Goal: Task Accomplishment & Management: Manage account settings

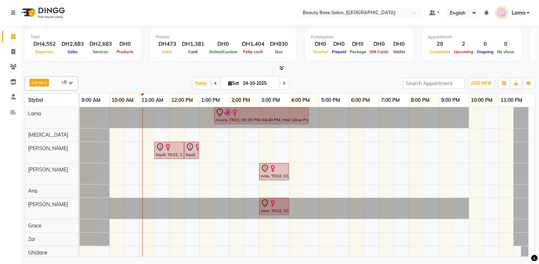
scroll to position [9, 0]
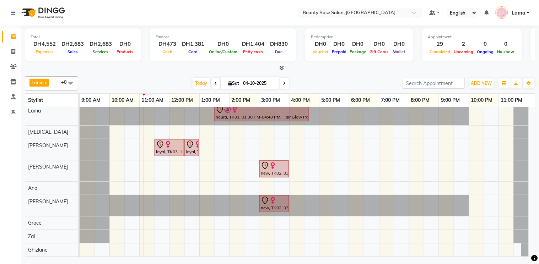
click at [285, 84] on span at bounding box center [284, 83] width 9 height 11
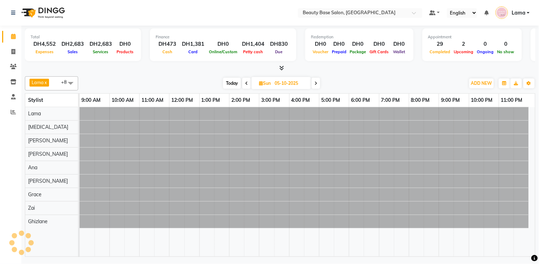
scroll to position [0, 0]
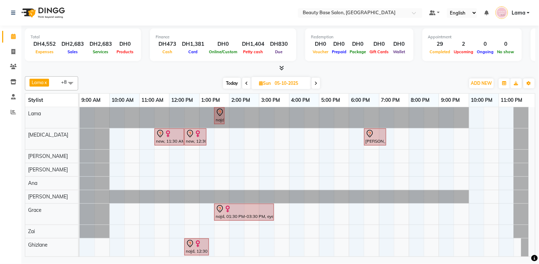
click at [230, 88] on span "Today" at bounding box center [232, 83] width 18 height 11
type input "04-10-2025"
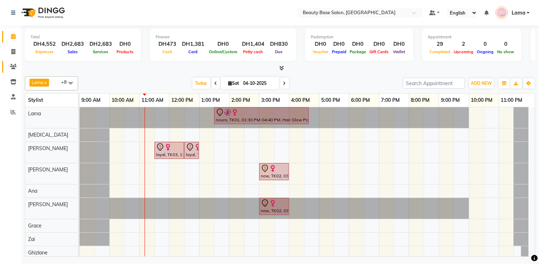
click at [11, 69] on icon at bounding box center [13, 66] width 7 height 5
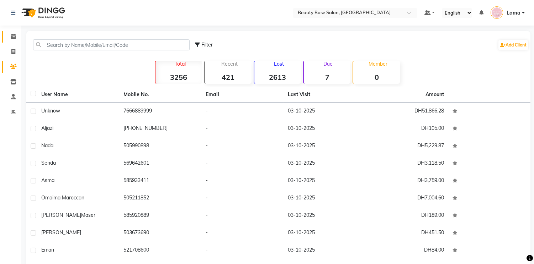
click at [16, 36] on span at bounding box center [13, 37] width 12 height 8
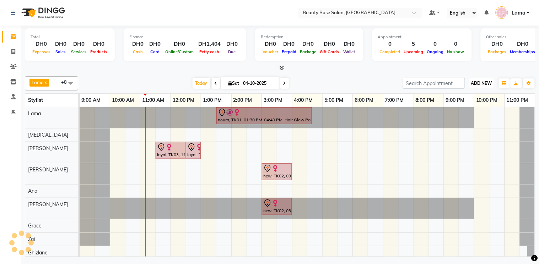
click at [480, 85] on span "ADD NEW" at bounding box center [481, 83] width 21 height 5
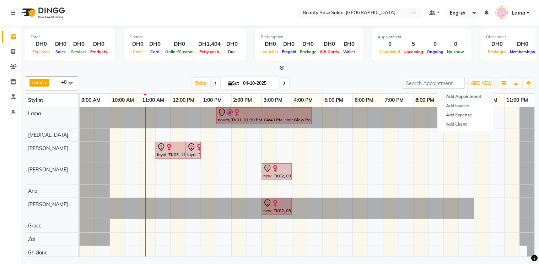
click at [463, 99] on button "Add Appointment" at bounding box center [466, 96] width 56 height 9
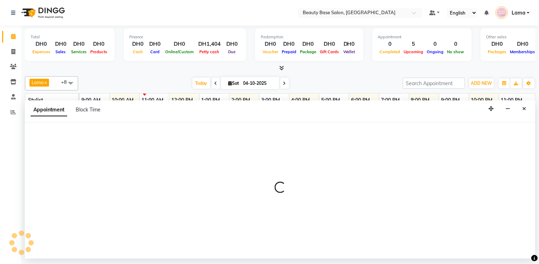
select select "tentative"
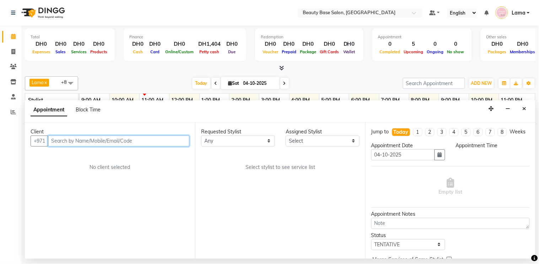
select select "600"
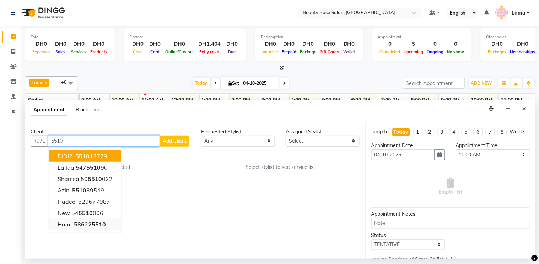
click at [98, 225] on span "5510" at bounding box center [99, 224] width 14 height 7
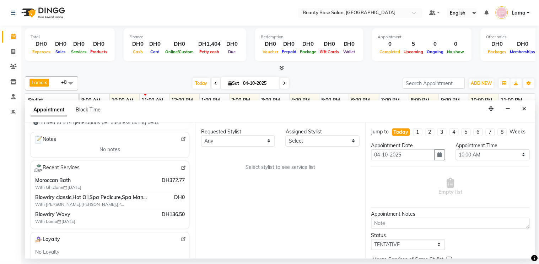
scroll to position [94, 0]
type input "586225510"
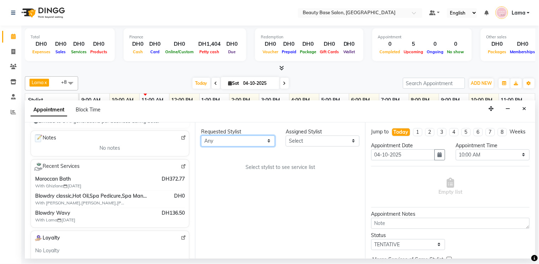
click at [245, 141] on select "Any [PERSON_NAME] [PERSON_NAME] [PERSON_NAME] [PERSON_NAME] [PERSON_NAME] [MEDI…" at bounding box center [238, 141] width 74 height 11
select select "13438"
click at [201, 136] on select "Any [PERSON_NAME] [PERSON_NAME] [PERSON_NAME] [PERSON_NAME] [PERSON_NAME] [MEDI…" at bounding box center [238, 141] width 74 height 11
select select "13438"
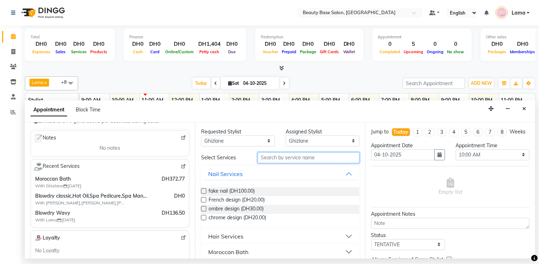
click at [291, 158] on input "text" at bounding box center [309, 157] width 102 height 11
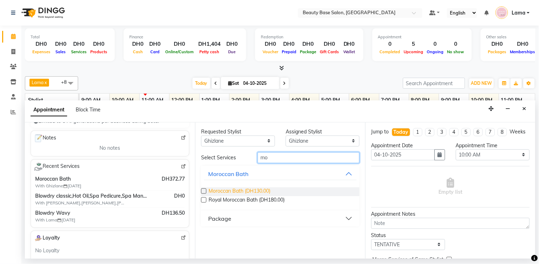
type input "mo"
click at [230, 191] on span "Moroccan Bath (DH130.00)" at bounding box center [240, 192] width 62 height 9
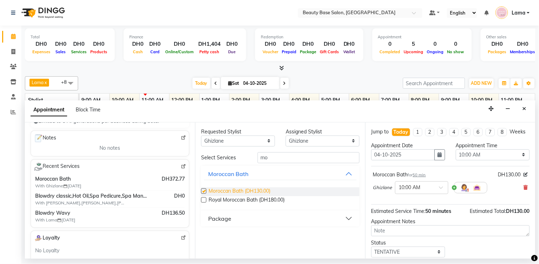
checkbox input "false"
click at [247, 140] on select "Any [PERSON_NAME] [PERSON_NAME] [PERSON_NAME] [PERSON_NAME] [PERSON_NAME] [MEDI…" at bounding box center [238, 141] width 74 height 11
select select "17496"
click at [201, 136] on select "Any [PERSON_NAME] [PERSON_NAME] [PERSON_NAME] [PERSON_NAME] [PERSON_NAME] [MEDI…" at bounding box center [238, 141] width 74 height 11
select select "17496"
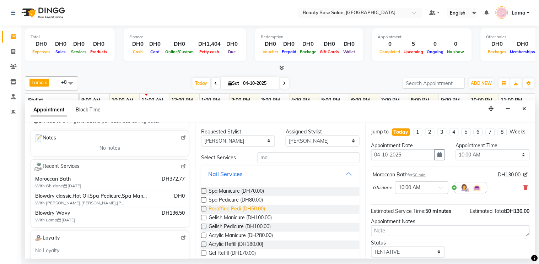
click at [245, 205] on span "Paraffine Pedi (DH50.00)" at bounding box center [237, 209] width 57 height 9
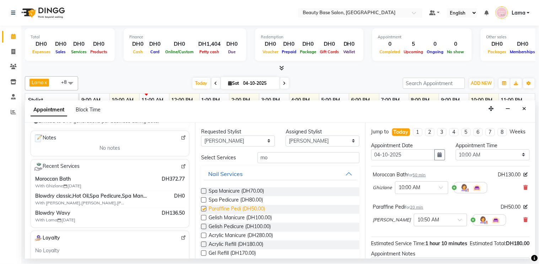
checkbox input "false"
click at [524, 223] on icon at bounding box center [526, 220] width 4 height 5
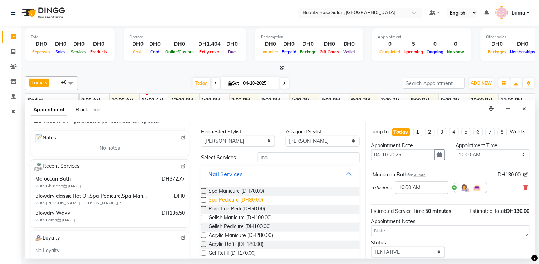
click at [209, 201] on span "Spa Pedicure (DH80.00)" at bounding box center [236, 201] width 54 height 9
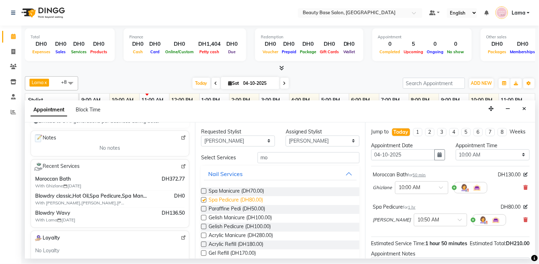
checkbox input "false"
click at [253, 141] on select "Any [PERSON_NAME] [PERSON_NAME] [PERSON_NAME] [PERSON_NAME] [PERSON_NAME] [MEDI…" at bounding box center [238, 141] width 74 height 11
select select "30434"
click at [201, 136] on select "Any [PERSON_NAME] [PERSON_NAME] [PERSON_NAME] [PERSON_NAME] [PERSON_NAME] [MEDI…" at bounding box center [238, 141] width 74 height 11
select select "30434"
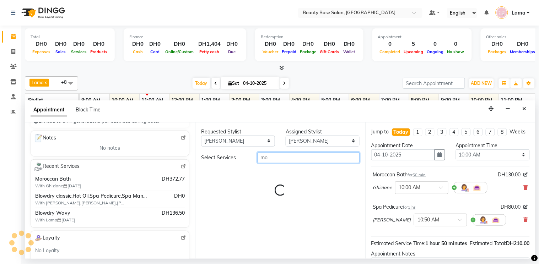
click at [288, 158] on input "mo" at bounding box center [309, 157] width 102 height 11
type input "m"
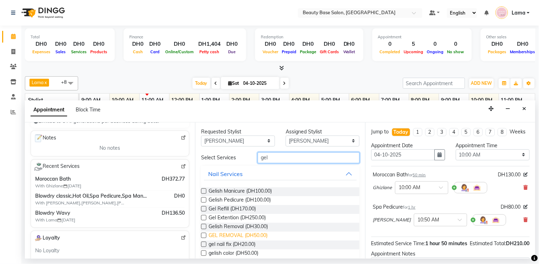
type input "gel"
click at [243, 235] on span "GEL REMOVAL (DH50.00)" at bounding box center [238, 236] width 59 height 9
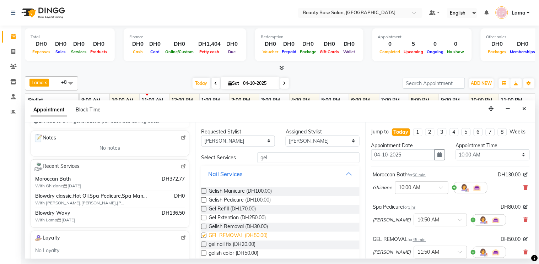
checkbox input "false"
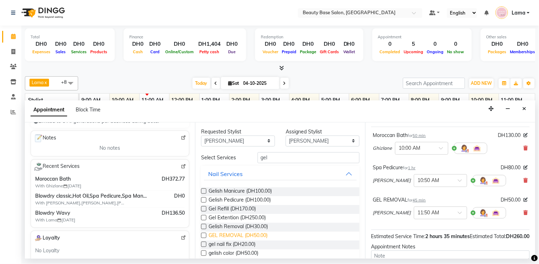
scroll to position [41, 0]
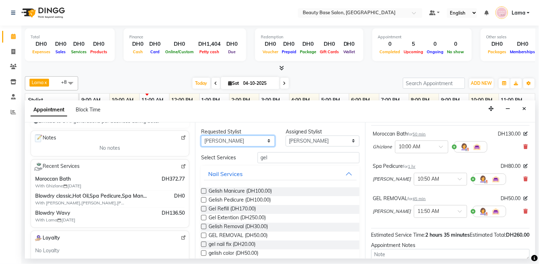
click at [251, 143] on select "Any [PERSON_NAME] [PERSON_NAME] [PERSON_NAME] [PERSON_NAME] [PERSON_NAME] [MEDI…" at bounding box center [238, 141] width 74 height 11
select select "49318"
click at [201, 136] on select "Any [PERSON_NAME] [PERSON_NAME] [PERSON_NAME] [PERSON_NAME] [PERSON_NAME] [MEDI…" at bounding box center [238, 141] width 74 height 11
select select "49318"
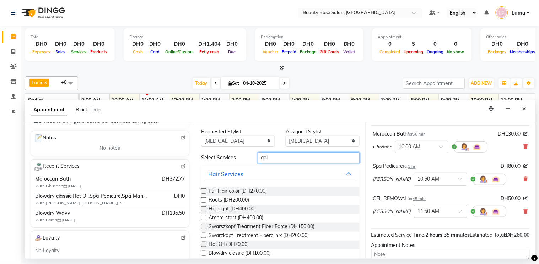
click at [289, 159] on input "gel" at bounding box center [309, 157] width 102 height 11
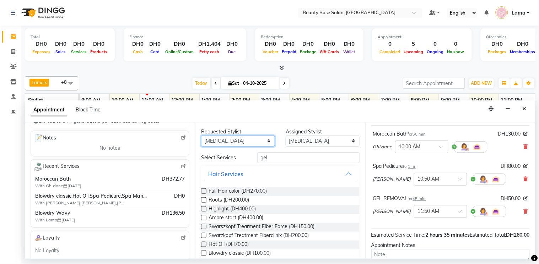
click at [250, 143] on select "Any [PERSON_NAME] [PERSON_NAME] [PERSON_NAME] [PERSON_NAME] [PERSON_NAME] [MEDI…" at bounding box center [238, 141] width 74 height 11
select select "54541"
click at [201, 136] on select "Any [PERSON_NAME] [PERSON_NAME] [PERSON_NAME] [PERSON_NAME] [PERSON_NAME] [MEDI…" at bounding box center [238, 141] width 74 height 11
select select "54541"
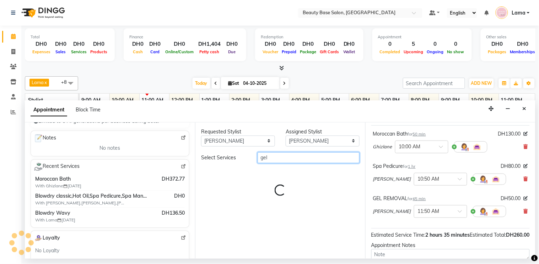
click at [285, 158] on input "gel" at bounding box center [309, 157] width 102 height 11
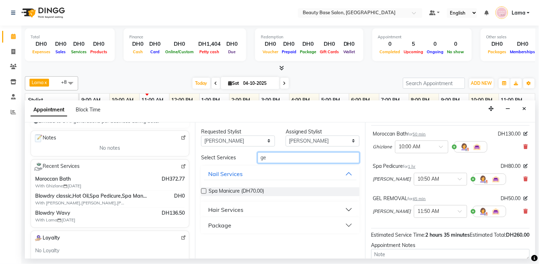
type input "g"
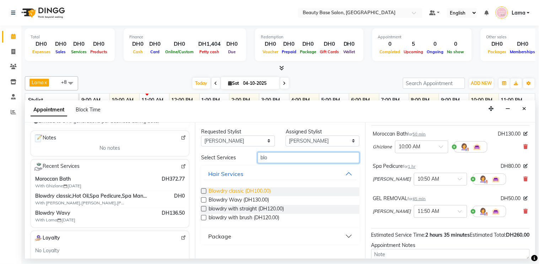
type input "blo"
click at [255, 189] on span "Blowdry classic (DH100.00)" at bounding box center [240, 192] width 62 height 9
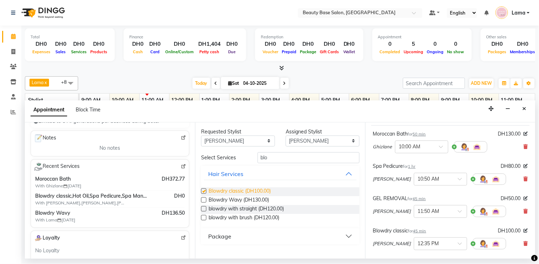
checkbox input "false"
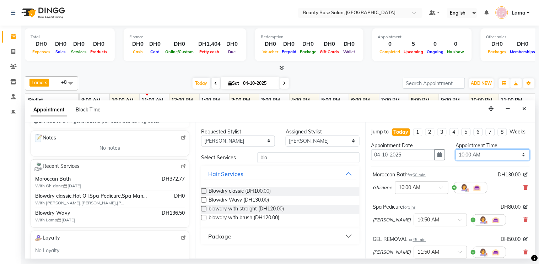
click at [489, 161] on select "Select 10:00 AM 10:05 AM 10:10 AM 10:15 AM 10:20 AM 10:25 AM 10:30 AM 10:35 AM …" at bounding box center [493, 155] width 74 height 11
select select "750"
click at [456, 156] on select "Select 10:00 AM 10:05 AM 10:10 AM 10:15 AM 10:20 AM 10:25 AM 10:30 AM 10:35 AM …" at bounding box center [493, 155] width 74 height 11
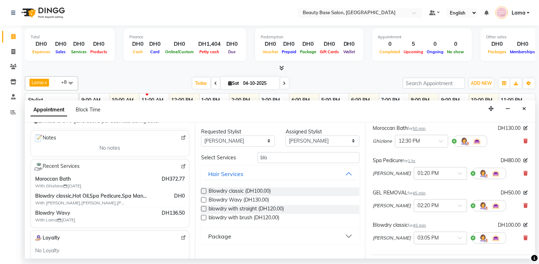
scroll to position [75, 0]
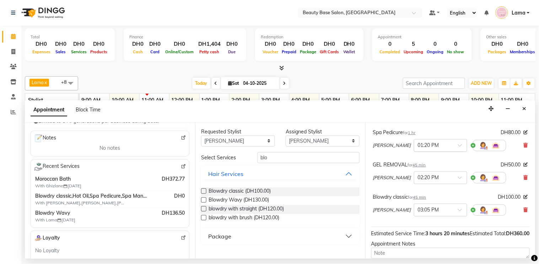
click at [418, 149] on input "text" at bounding box center [433, 144] width 31 height 7
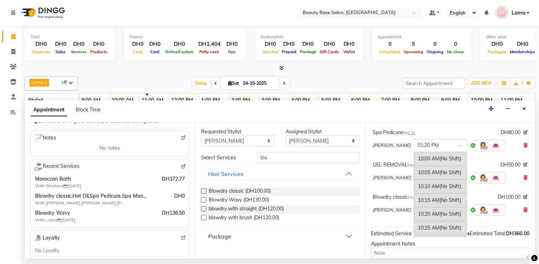
scroll to position [557, 0]
click at [440, 188] on span "(No Shift)" at bounding box center [451, 184] width 22 height 6
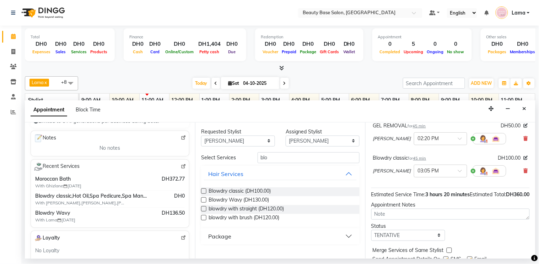
scroll to position [114, 0]
click at [418, 141] on input "text" at bounding box center [433, 137] width 31 height 7
click at [414, 190] on div "01:30 PM" at bounding box center [440, 184] width 53 height 13
click at [418, 174] on input "text" at bounding box center [433, 169] width 31 height 7
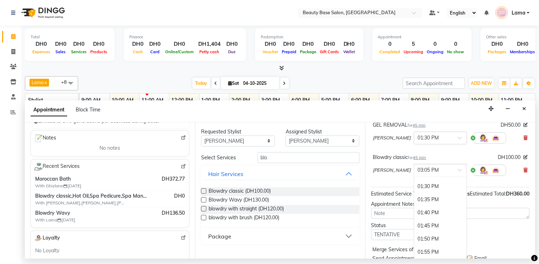
scroll to position [562, 0]
click at [414, 194] on div "01:30 PM" at bounding box center [440, 187] width 53 height 13
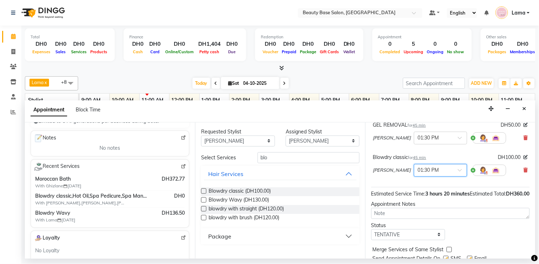
scroll to position [162, 0]
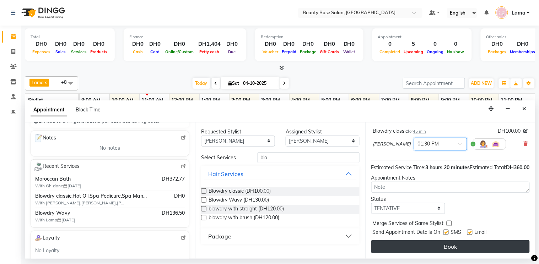
click at [463, 252] on button "Book" at bounding box center [450, 247] width 159 height 13
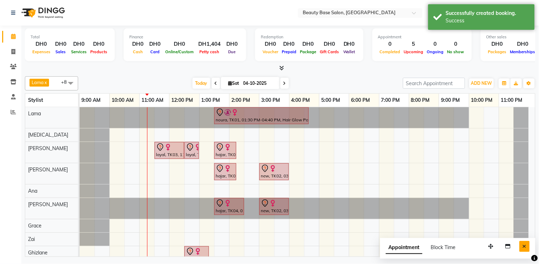
click at [525, 247] on icon "Close" at bounding box center [525, 246] width 4 height 5
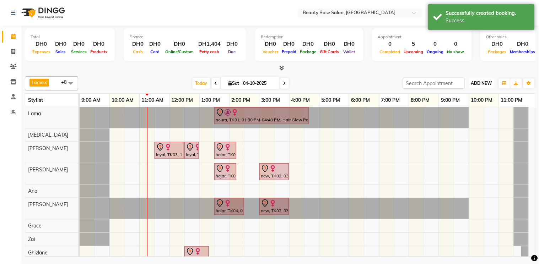
click at [484, 82] on span "ADD NEW" at bounding box center [481, 83] width 21 height 5
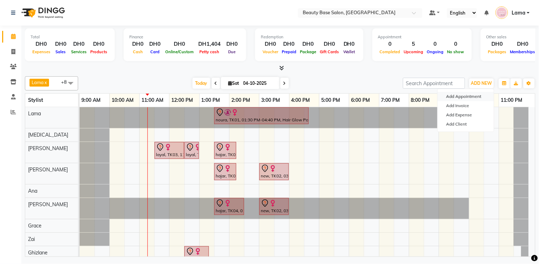
click at [459, 98] on button "Add Appointment" at bounding box center [466, 96] width 56 height 9
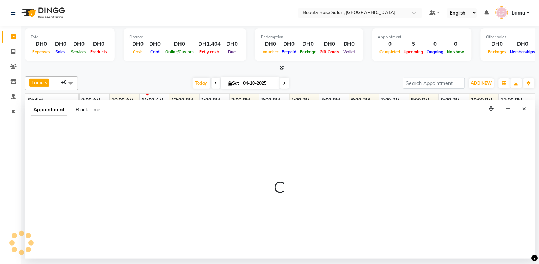
select select "tentative"
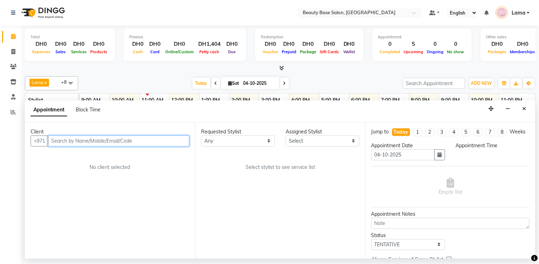
select select "600"
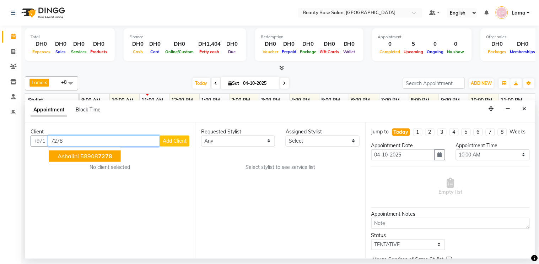
click at [104, 159] on span "7278" at bounding box center [105, 156] width 14 height 7
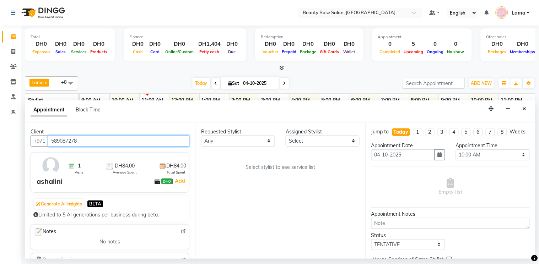
type input "589087278"
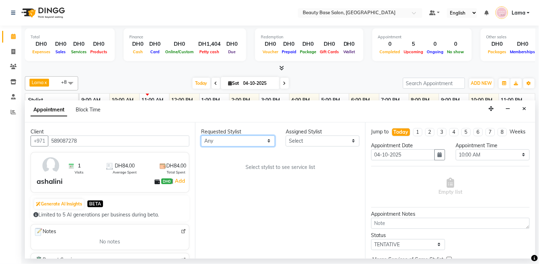
click at [230, 137] on select "Any [PERSON_NAME] [PERSON_NAME] [PERSON_NAME] [PERSON_NAME] [PERSON_NAME] [MEDI…" at bounding box center [238, 141] width 74 height 11
select select "49318"
click at [201, 136] on select "Any [PERSON_NAME] [PERSON_NAME] [PERSON_NAME] [PERSON_NAME] [PERSON_NAME] [MEDI…" at bounding box center [238, 141] width 74 height 11
select select "49318"
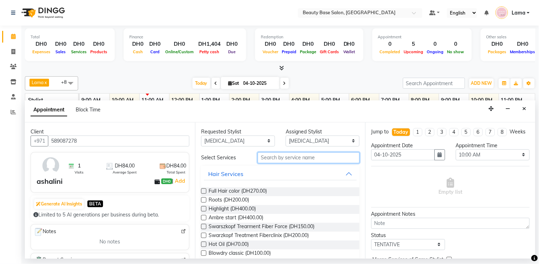
click at [288, 159] on input "text" at bounding box center [309, 157] width 102 height 11
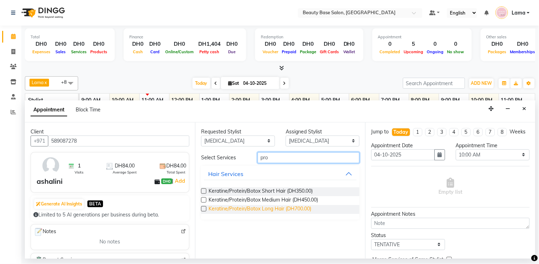
type input "pro"
click at [300, 211] on span "Keratine/Protein/Botox Long Hair (DH700.00)" at bounding box center [260, 209] width 103 height 9
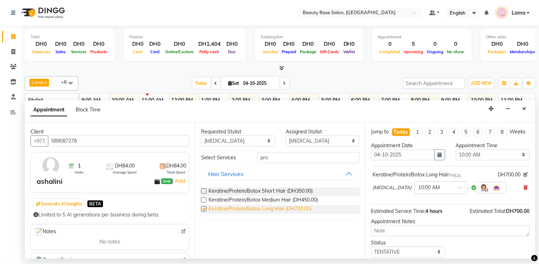
checkbox input "false"
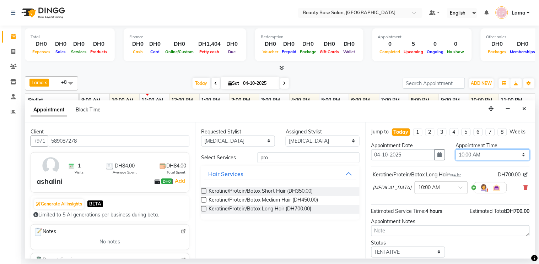
click at [499, 160] on select "Select 10:00 AM 10:05 AM 10:10 AM 10:15 AM 10:20 AM 10:25 AM 10:30 AM 10:35 AM …" at bounding box center [493, 155] width 74 height 11
select select "900"
click at [456, 156] on select "Select 10:00 AM 10:05 AM 10:10 AM 10:15 AM 10:20 AM 10:25 AM 10:30 AM 10:35 AM …" at bounding box center [493, 155] width 74 height 11
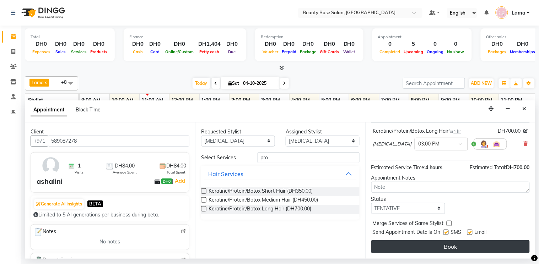
click at [470, 249] on button "Book" at bounding box center [450, 247] width 159 height 13
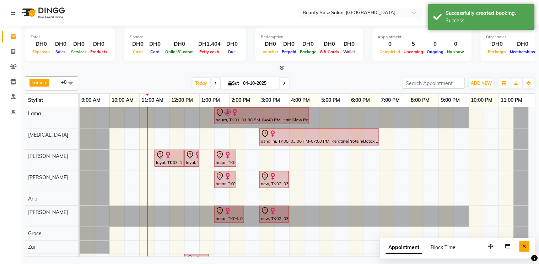
click at [527, 249] on button "Close" at bounding box center [525, 246] width 10 height 11
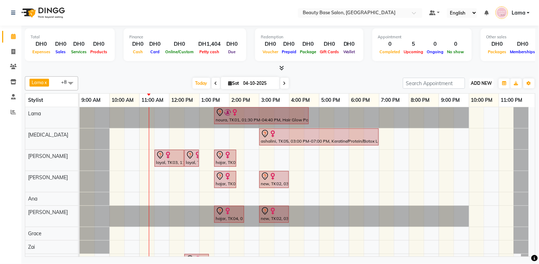
click at [484, 83] on span "ADD NEW" at bounding box center [481, 83] width 21 height 5
click at [468, 96] on button "Add Appointment" at bounding box center [466, 96] width 56 height 9
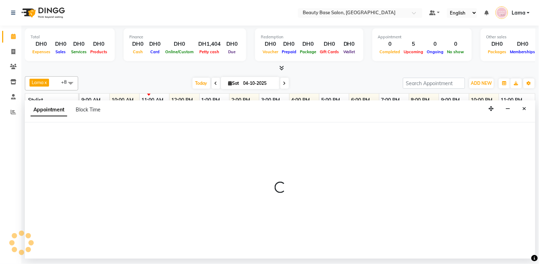
select select "tentative"
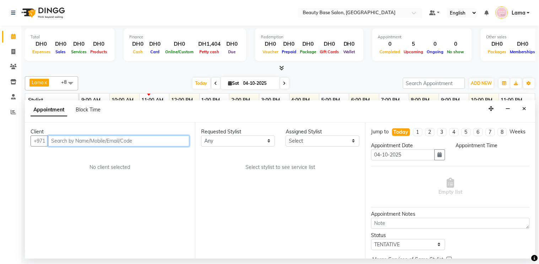
select select "600"
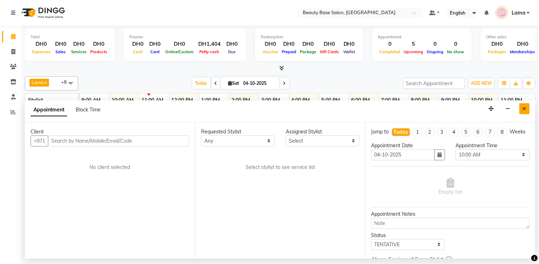
click at [521, 113] on button "Close" at bounding box center [525, 108] width 10 height 11
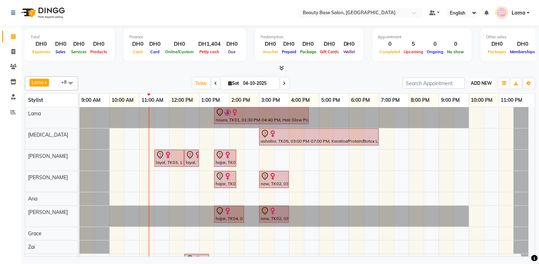
click at [487, 79] on button "ADD NEW Toggle Dropdown" at bounding box center [482, 84] width 25 height 10
click at [467, 116] on link "Add Expense" at bounding box center [466, 115] width 56 height 9
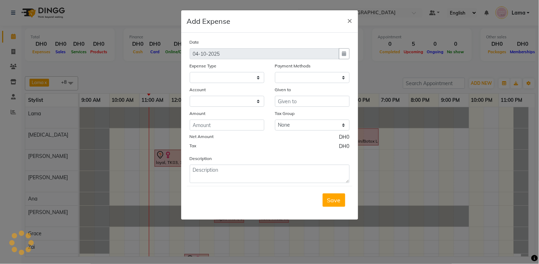
select select
click at [231, 75] on select "Select Advance Salary Car maintenance Cash transfer to bank Clinical charges In…" at bounding box center [227, 77] width 75 height 11
select select "1"
select select "1937"
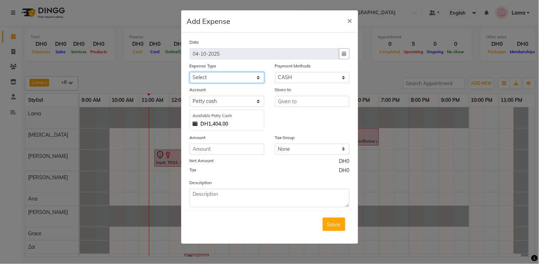
select select "2831"
click at [190, 72] on select "Select Advance Salary Car maintenance Cash transfer to bank Clinical charges In…" at bounding box center [227, 77] width 75 height 11
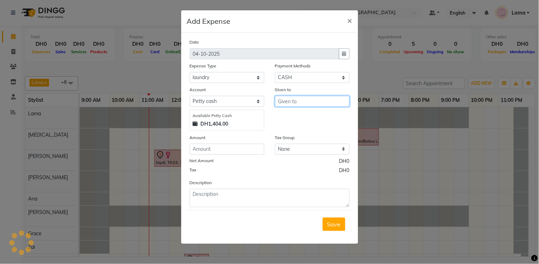
click at [291, 102] on input "text" at bounding box center [312, 101] width 75 height 11
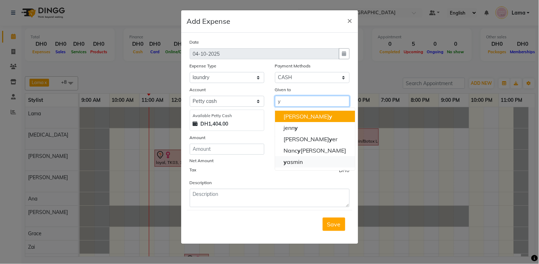
click at [292, 164] on ngb-highlight "y asmin" at bounding box center [293, 162] width 19 height 7
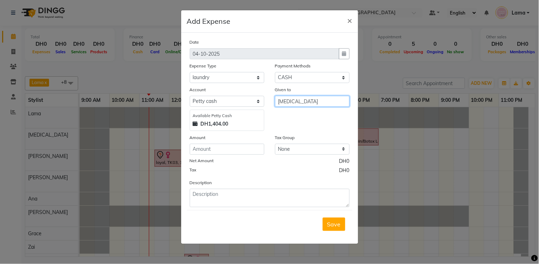
type input "[MEDICAL_DATA]"
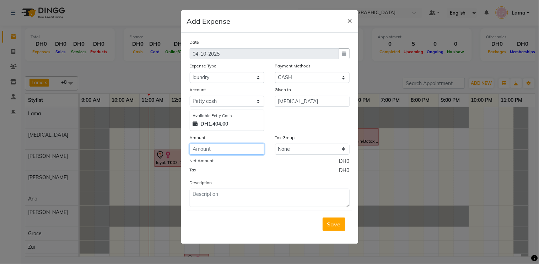
click at [231, 151] on input "number" at bounding box center [227, 149] width 75 height 11
type input "31"
click at [341, 229] on button "Save" at bounding box center [334, 225] width 23 height 14
